Goal: Transaction & Acquisition: Purchase product/service

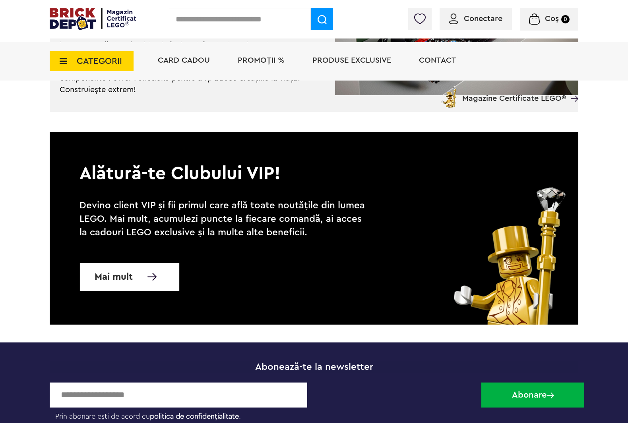
scroll to position [2185, 0]
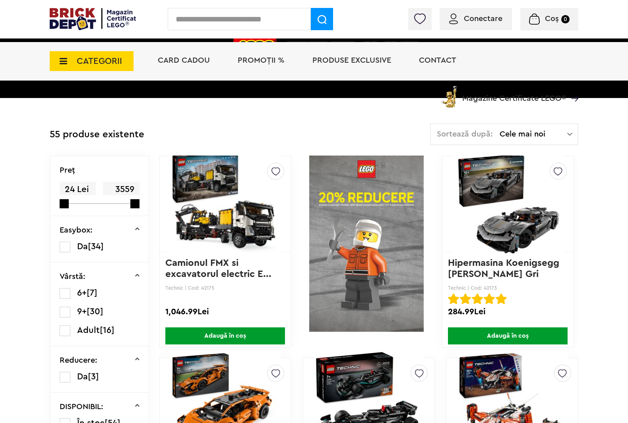
scroll to position [169, 0]
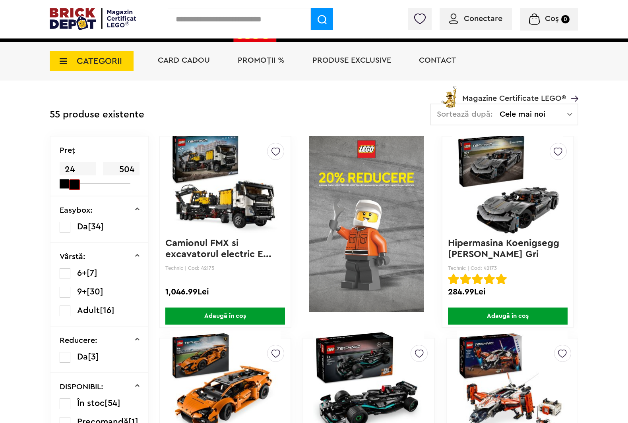
drag, startPoint x: 113, startPoint y: 157, endPoint x: -2, endPoint y: 185, distance: 118.4
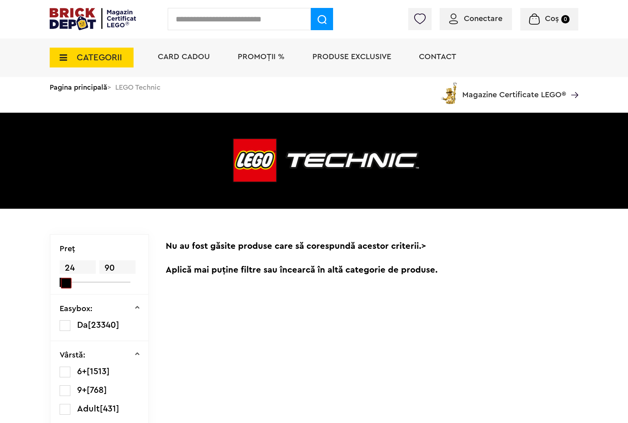
drag, startPoint x: 110, startPoint y: 255, endPoint x: 6, endPoint y: 265, distance: 104.5
click at [50, 265] on div "Preţ 24 90" at bounding box center [99, 265] width 98 height 60
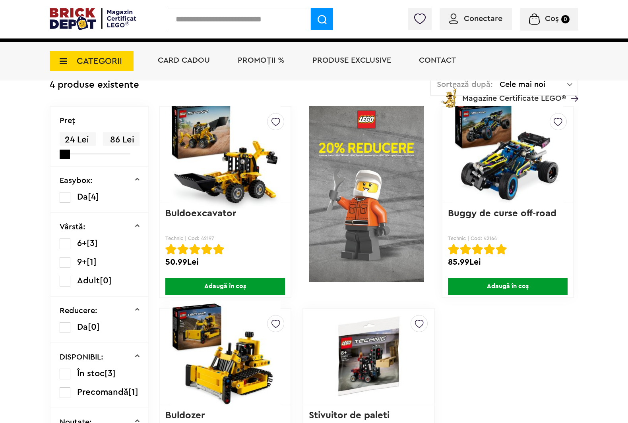
scroll to position [348, 0]
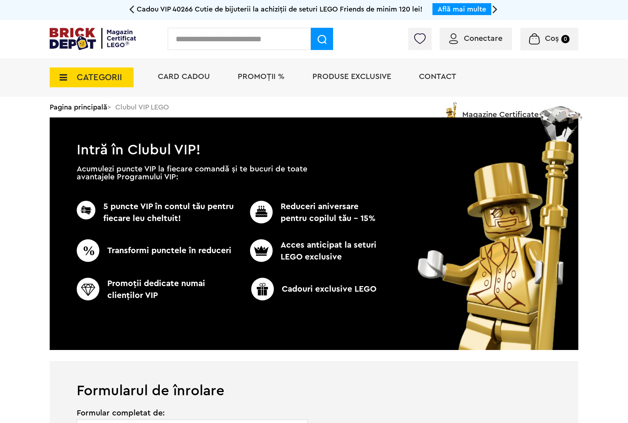
click at [161, 27] on div "Conectare Coș 0" at bounding box center [314, 39] width 628 height 39
click at [176, 42] on input "text" at bounding box center [239, 39] width 143 height 22
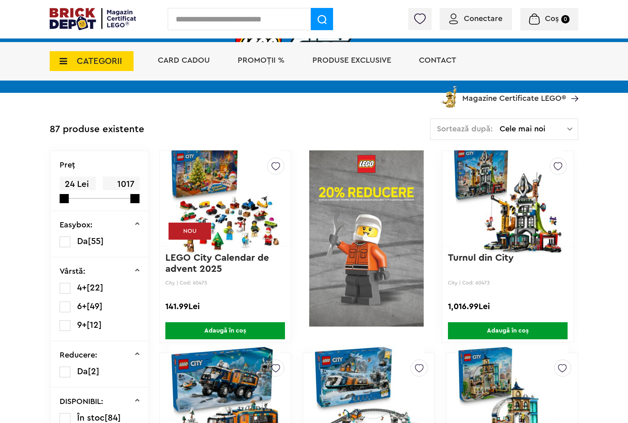
scroll to position [150, 0]
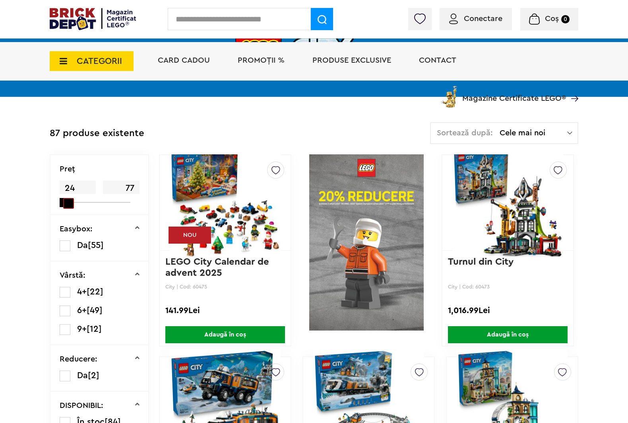
drag, startPoint x: 119, startPoint y: 173, endPoint x: 19, endPoint y: 187, distance: 101.4
click at [50, 187] on form "Preţ 24 77 Easybox: Da [55] Vârstă: 4+ [22] 6+ [49] 9+ [12] Reducere: Da [2] DI…" at bounding box center [99, 373] width 98 height 437
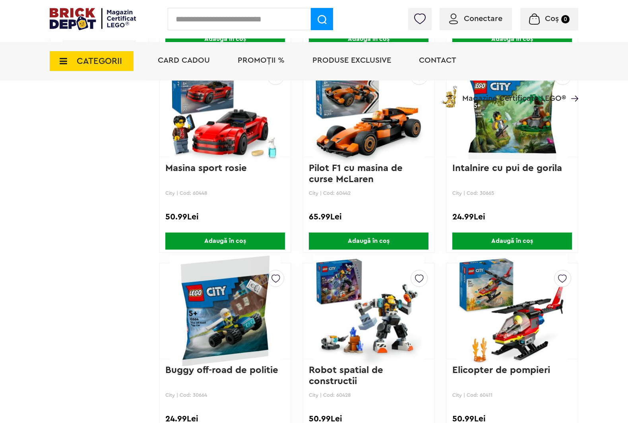
scroll to position [645, 0]
